Goal: Transaction & Acquisition: Purchase product/service

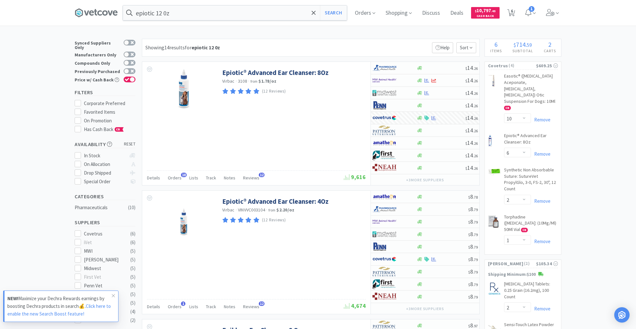
select select "10"
select select "6"
select select "2"
select select "1"
select select "2"
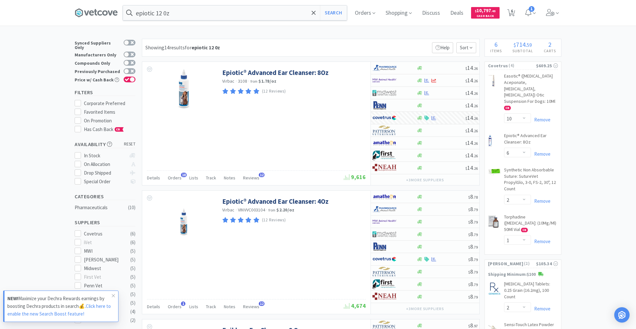
select select "2"
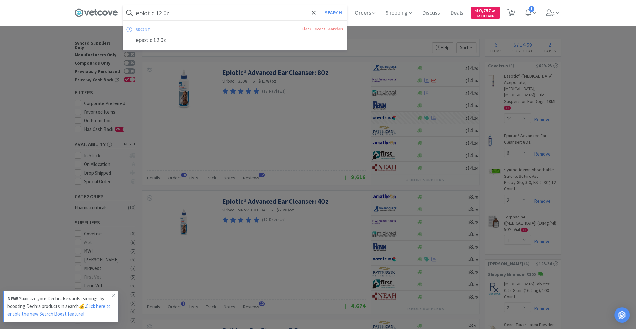
click at [189, 16] on input "epiotic 12 0z" at bounding box center [235, 12] width 224 height 15
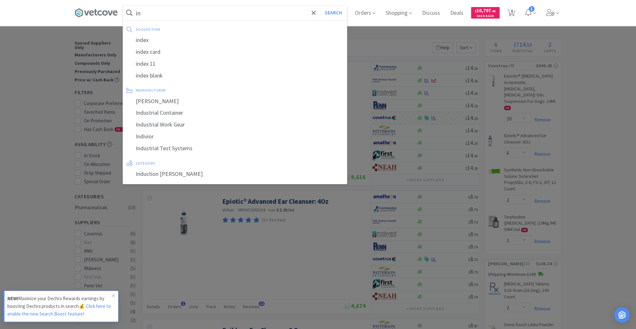
type input "i"
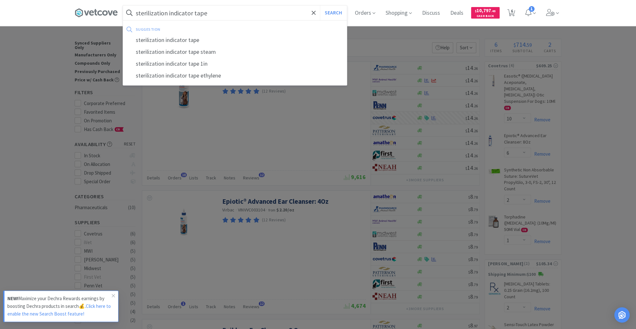
type input "sterilization indicator tape"
click at [320, 5] on button "Search" at bounding box center [333, 12] width 27 height 15
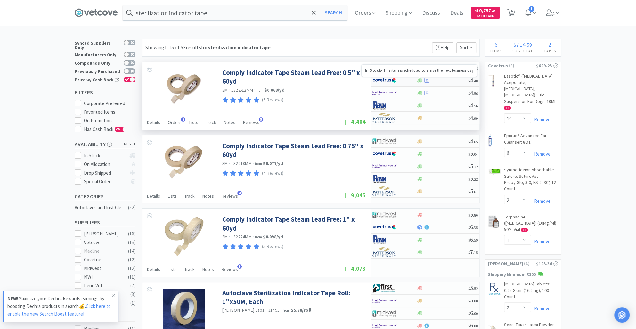
click at [420, 80] on icon at bounding box center [419, 80] width 5 height 4
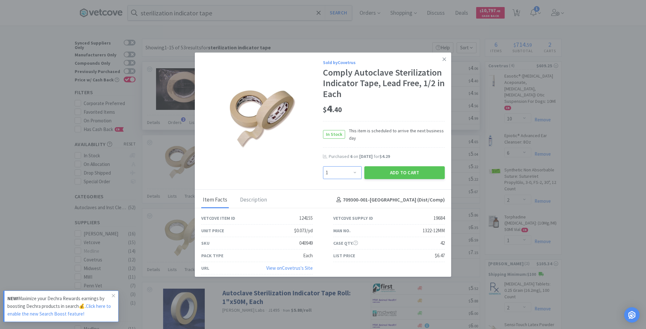
click at [349, 173] on select "Enter Quantity 1 2 3 4 5 6 7 8 9 10 11 12 13 14 15 16 17 18 19 20 Enter Quantity" at bounding box center [342, 172] width 39 height 13
select select "4"
click at [323, 166] on select "Enter Quantity 1 2 3 4 5 6 7 8 9 10 11 12 13 14 15 16 17 18 19 20 Enter Quantity" at bounding box center [342, 172] width 39 height 13
click at [397, 173] on button "Add to Cart" at bounding box center [404, 172] width 80 height 13
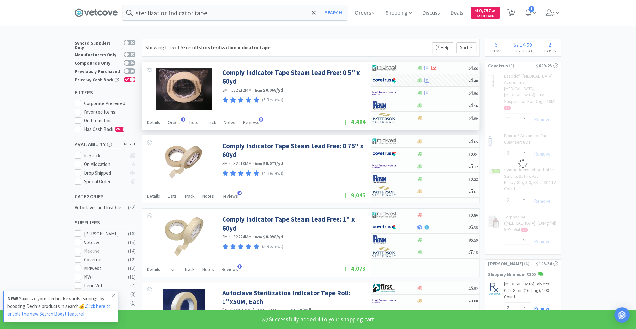
select select "4"
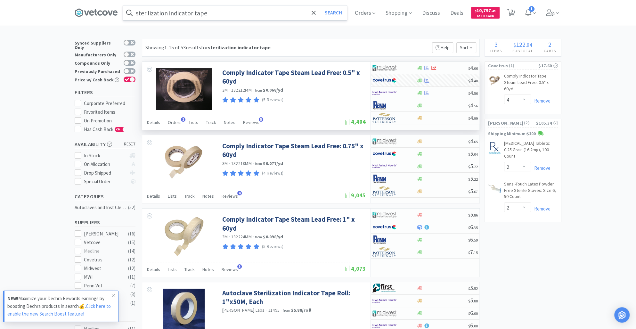
click at [218, 15] on input "sterilization indicator tape" at bounding box center [235, 12] width 224 height 15
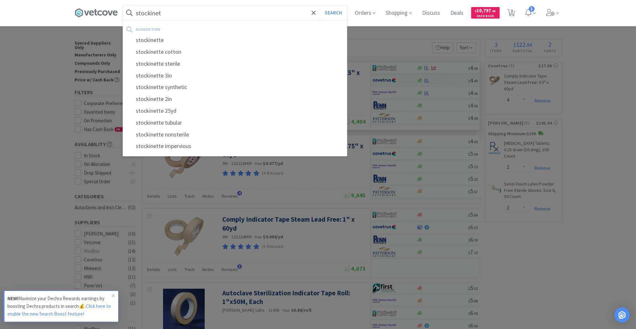
click at [320, 5] on button "Search" at bounding box center [333, 12] width 27 height 15
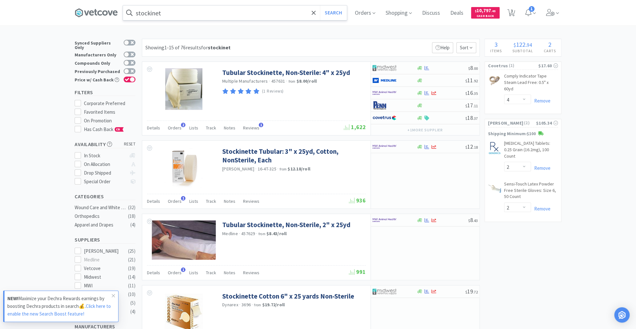
click at [171, 11] on input "stockinet" at bounding box center [235, 12] width 224 height 15
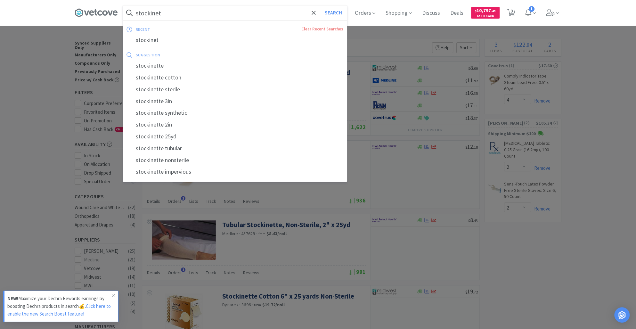
click at [171, 11] on input "stockinet" at bounding box center [235, 12] width 224 height 15
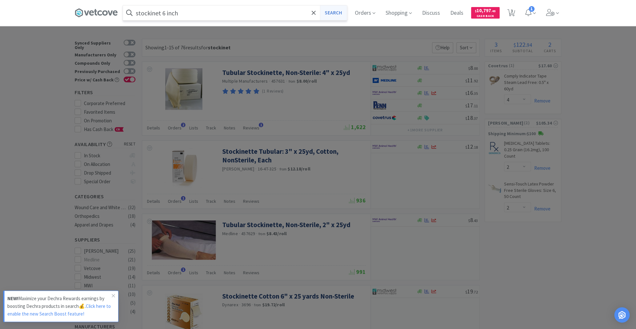
type input "stockinet 6 inch"
click at [335, 16] on button "Search" at bounding box center [333, 12] width 27 height 15
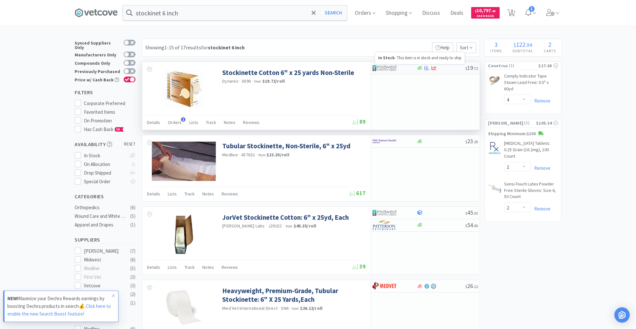
click at [420, 65] on div "$ 19 . 72" at bounding box center [425, 68] width 109 height 12
select select "1"
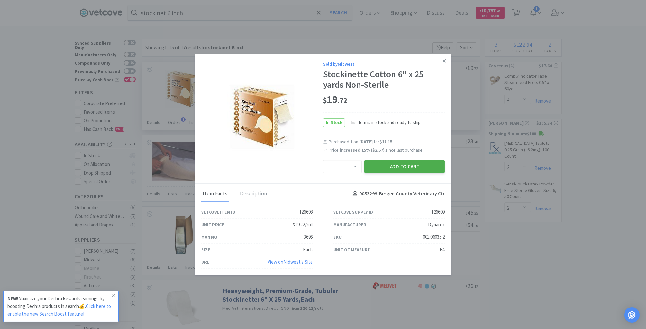
click at [395, 166] on button "Add to Cart" at bounding box center [404, 166] width 80 height 13
select select "1"
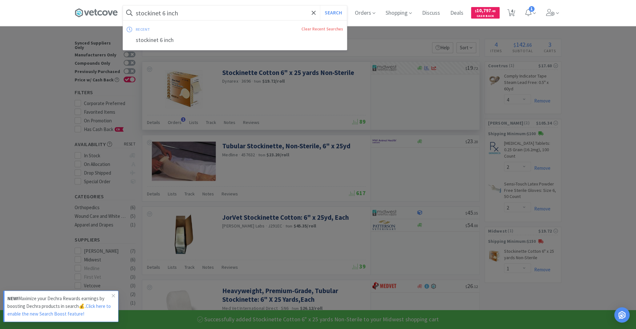
click at [189, 14] on input "stockinet 6 inch" at bounding box center [235, 12] width 224 height 15
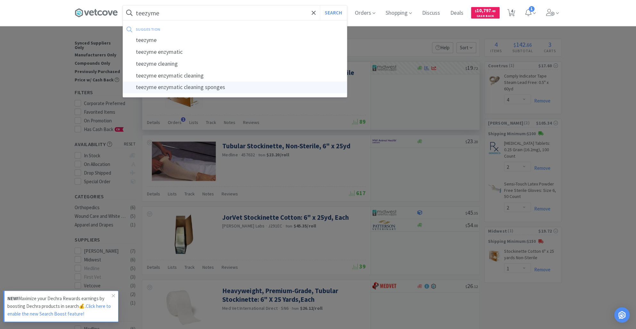
click at [195, 88] on div "teezyme enzymatic cleaning sponges" at bounding box center [235, 87] width 224 height 12
type input "teezyme enzymatic cleaning sponges"
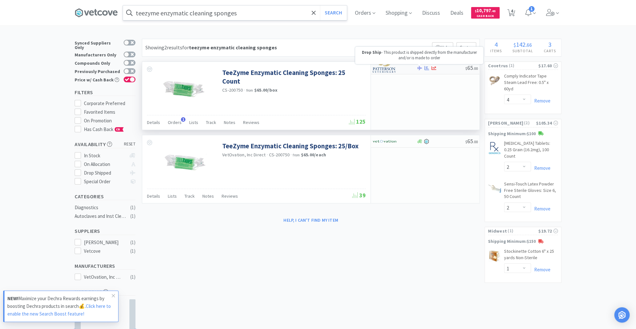
click at [420, 69] on icon at bounding box center [419, 68] width 5 height 5
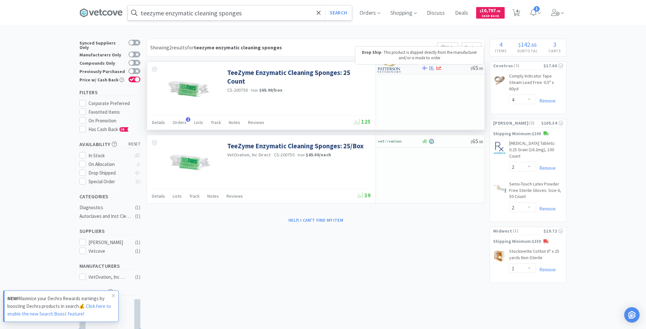
select select "1"
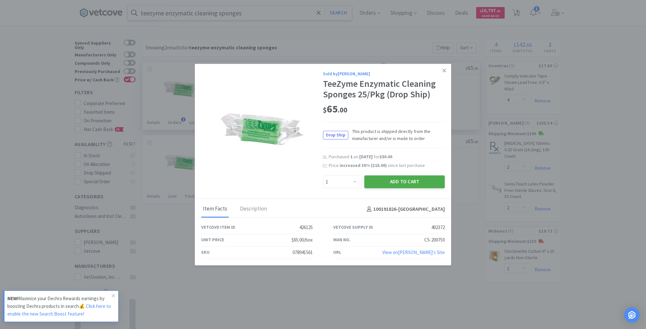
click at [392, 181] on button "Add to Cart" at bounding box center [404, 182] width 80 height 13
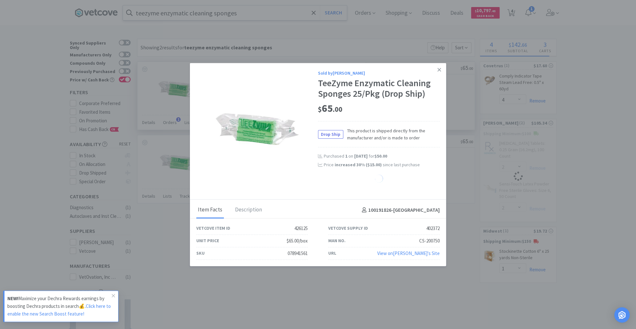
select select "1"
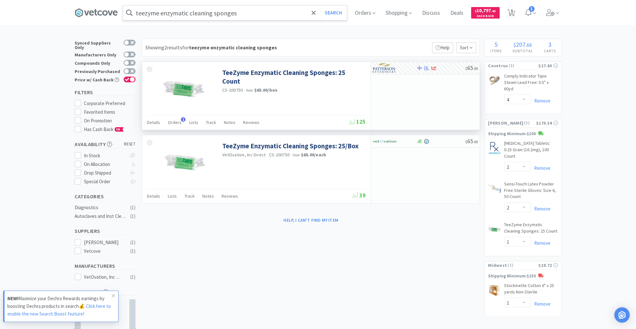
click at [245, 13] on input "teezyme enzymatic cleaning sponges" at bounding box center [235, 12] width 224 height 15
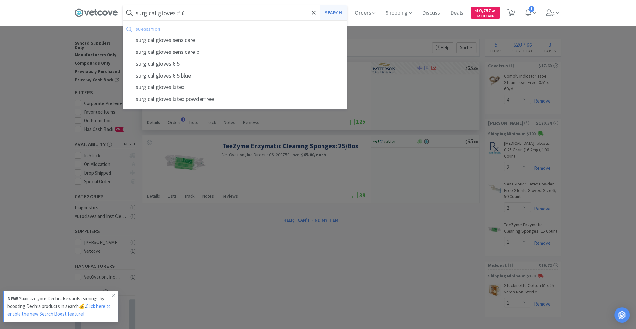
type input "surgical gloves # 6"
click at [337, 12] on button "Search" at bounding box center [333, 12] width 27 height 15
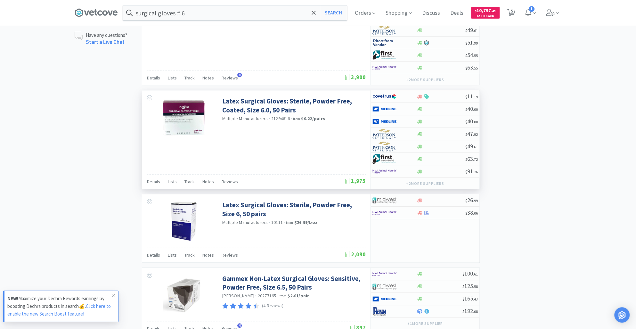
scroll to position [485, 0]
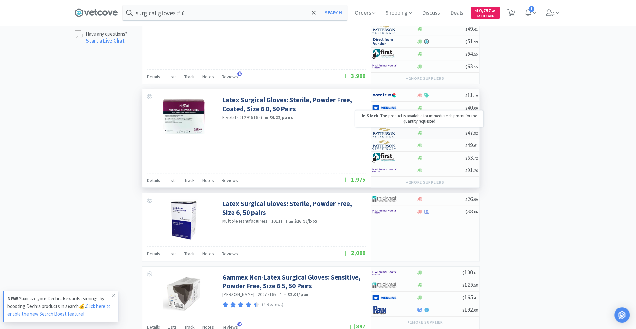
click at [420, 133] on icon at bounding box center [419, 132] width 5 height 5
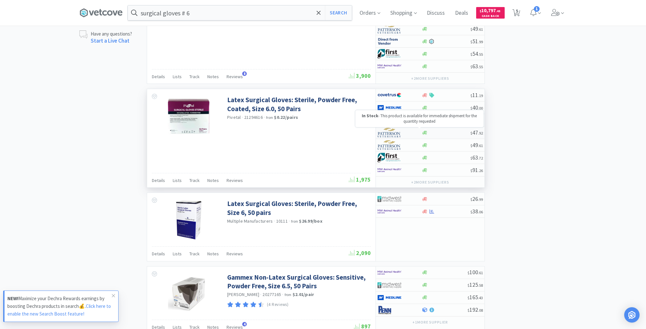
select select "1"
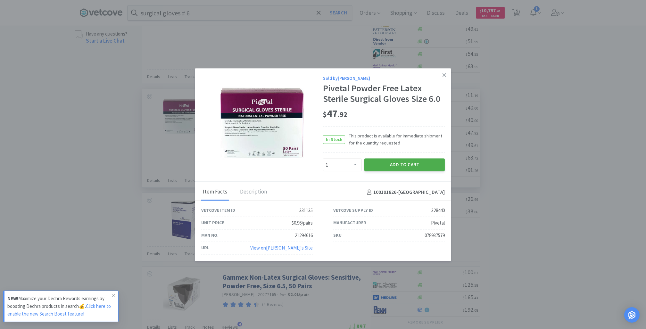
click at [395, 165] on button "Add to Cart" at bounding box center [404, 165] width 80 height 13
select select "1"
select select "2"
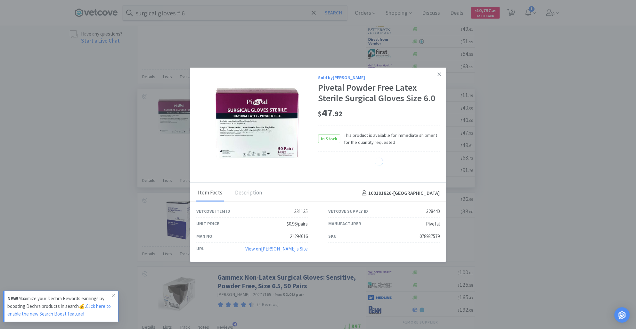
select select "1"
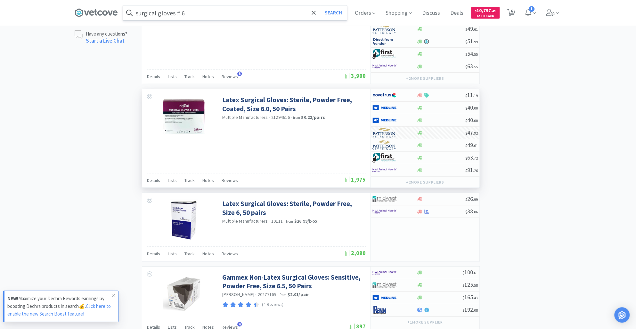
click at [197, 17] on input "surgical gloves # 6" at bounding box center [235, 12] width 224 height 15
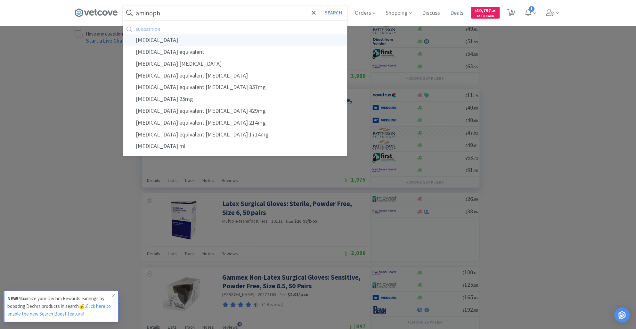
click at [171, 44] on div "[MEDICAL_DATA]" at bounding box center [235, 40] width 224 height 12
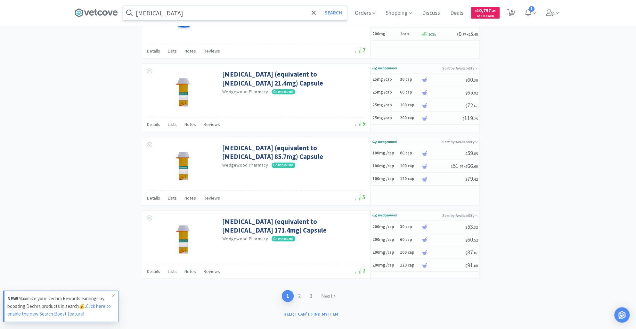
scroll to position [927, 0]
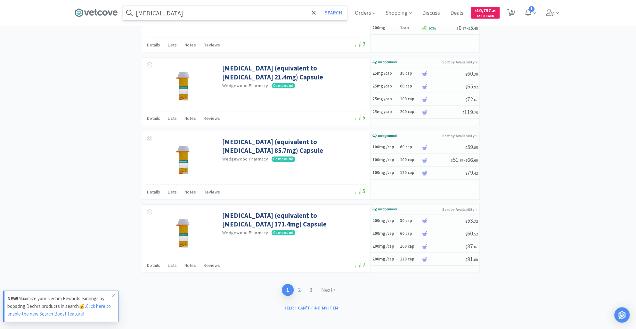
click at [299, 286] on link "2" at bounding box center [300, 290] width 12 height 12
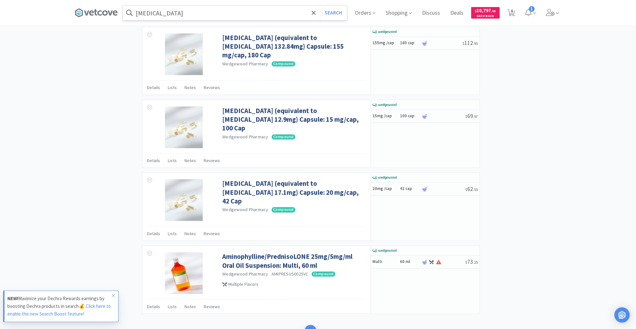
scroll to position [835, 0]
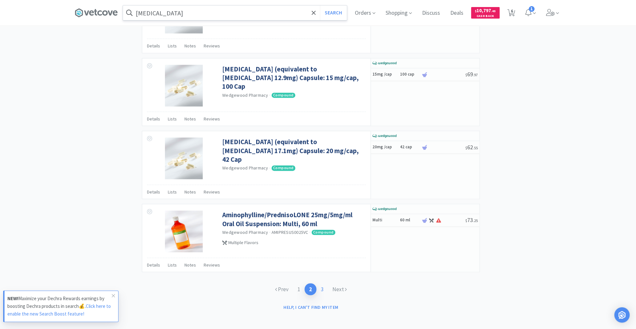
click at [323, 288] on link "3" at bounding box center [322, 289] width 12 height 12
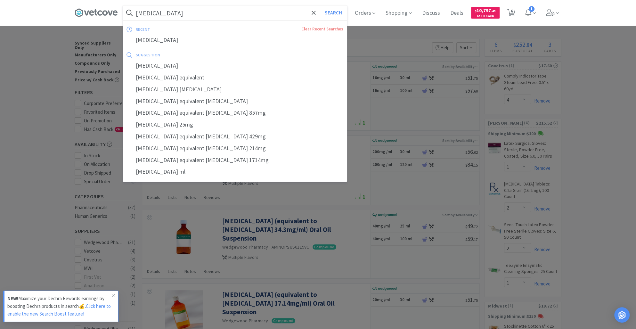
click at [191, 14] on input "[MEDICAL_DATA]" at bounding box center [235, 12] width 224 height 15
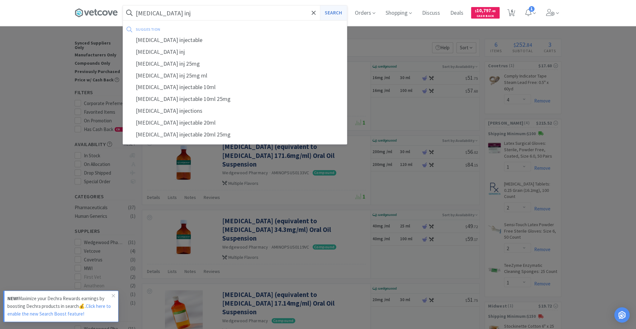
type input "[MEDICAL_DATA] inj"
click at [339, 7] on button "Search" at bounding box center [333, 12] width 27 height 15
